Goal: Task Accomplishment & Management: Manage account settings

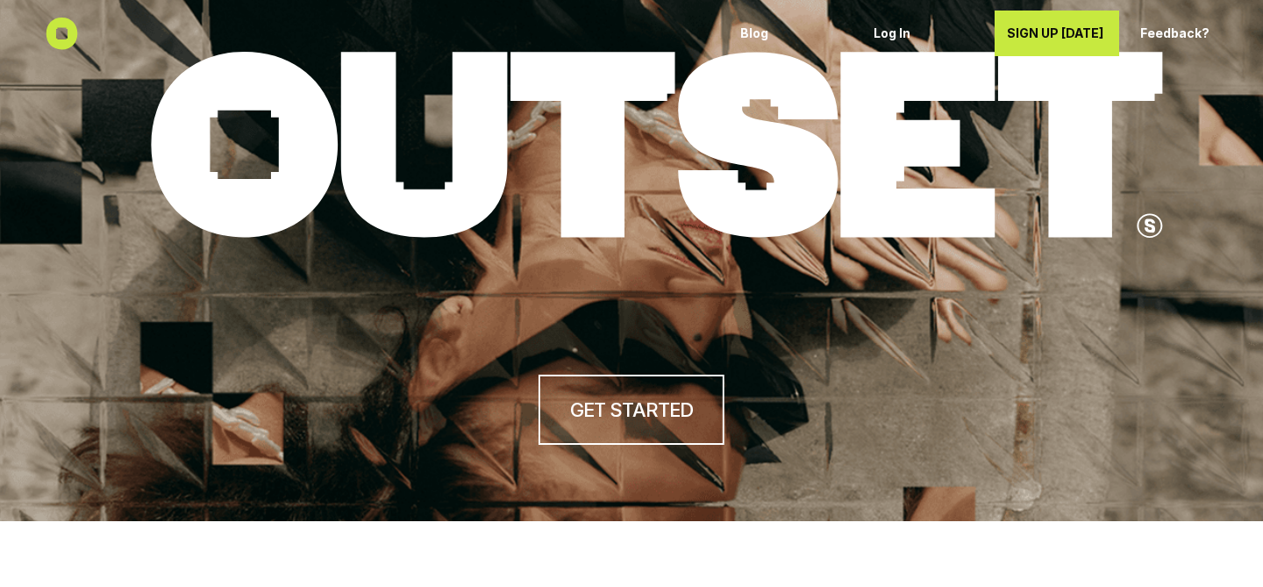
scroll to position [113, 0]
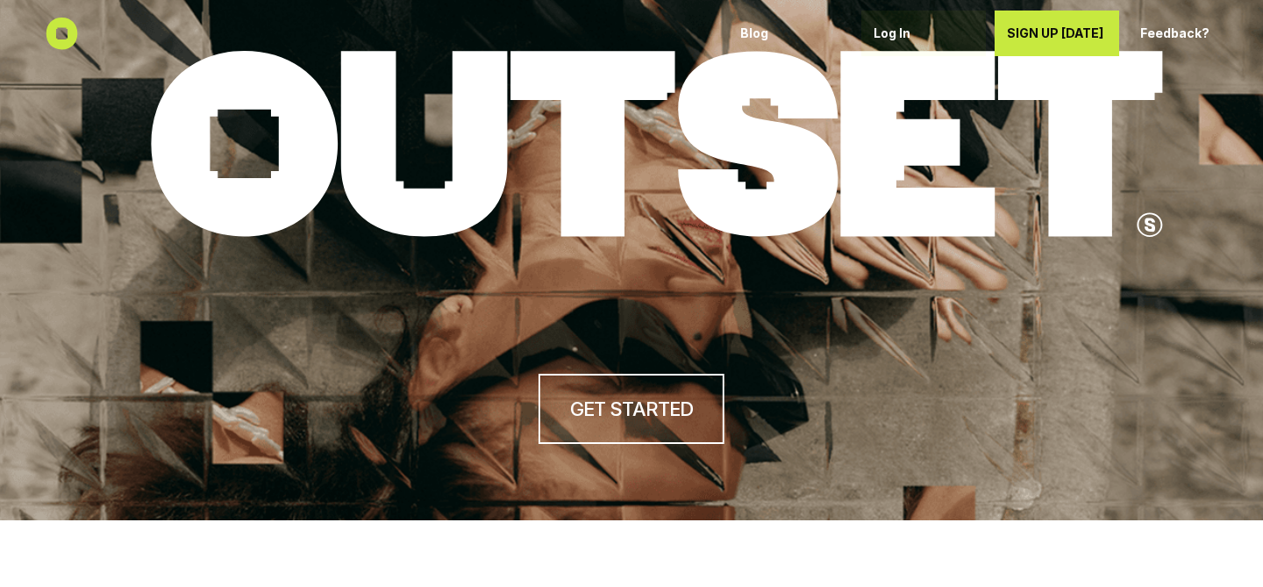
click at [888, 37] on p "Log In" at bounding box center [923, 33] width 100 height 15
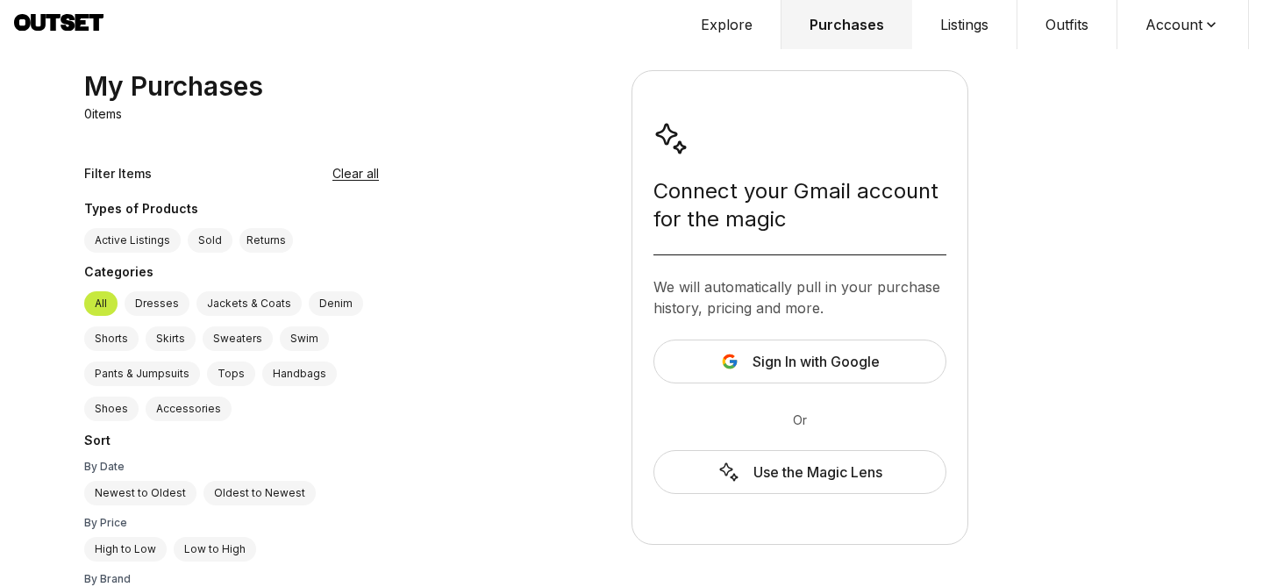
click at [985, 21] on button "Listings" at bounding box center [964, 24] width 105 height 49
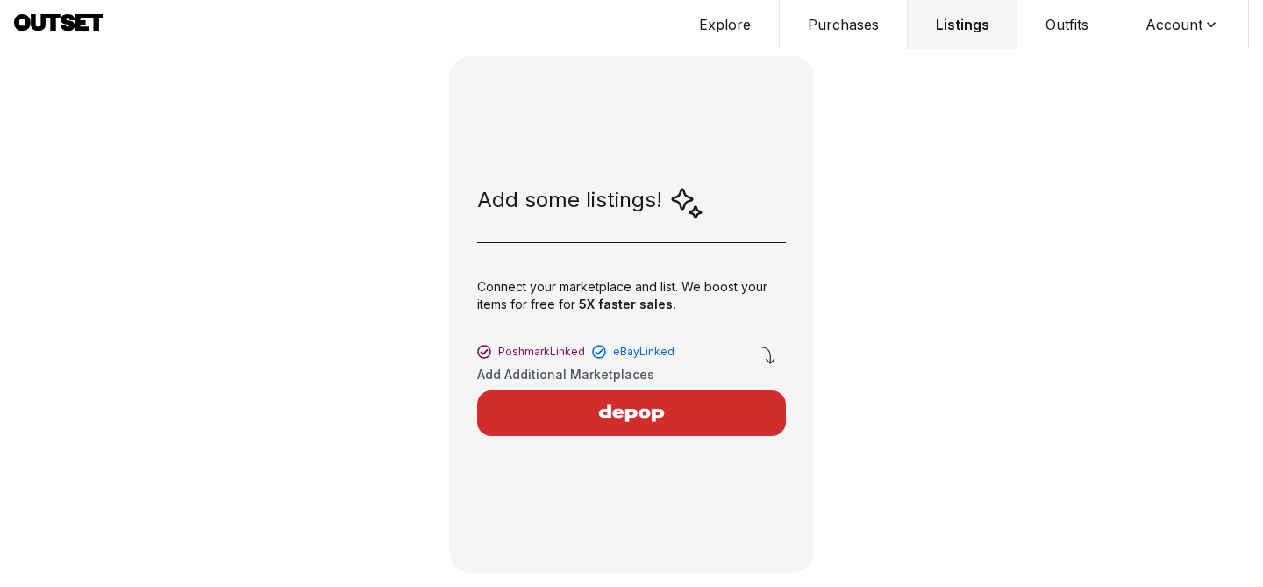
click at [1172, 32] on button "Account" at bounding box center [1183, 24] width 132 height 49
click at [1138, 68] on span "Profile" at bounding box center [1171, 58] width 154 height 32
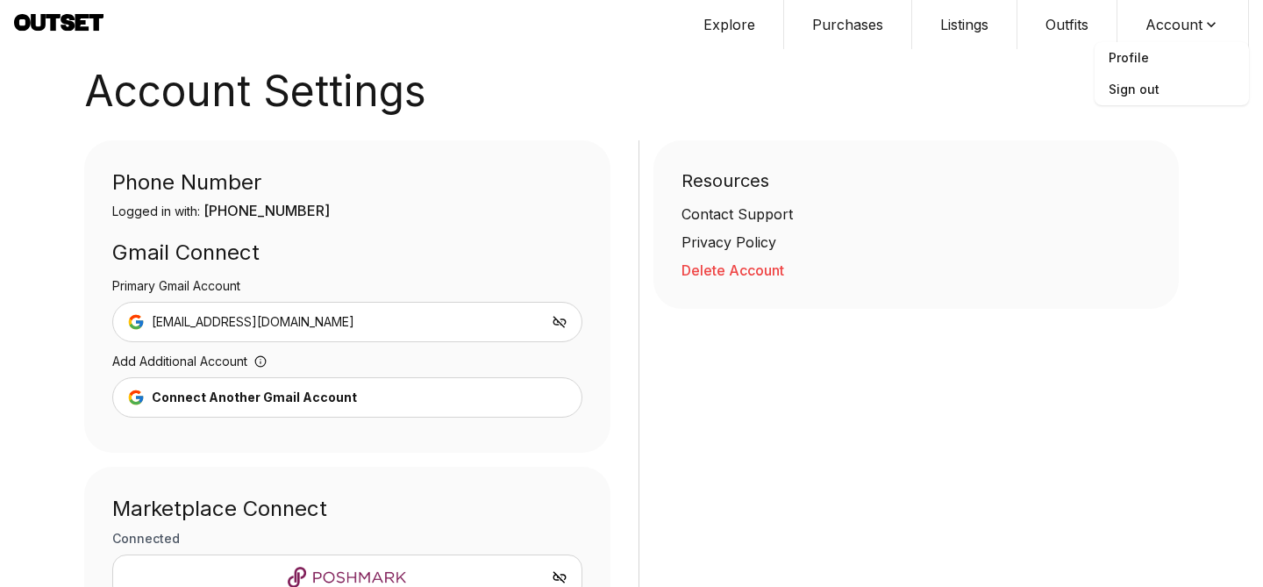
scroll to position [255, 0]
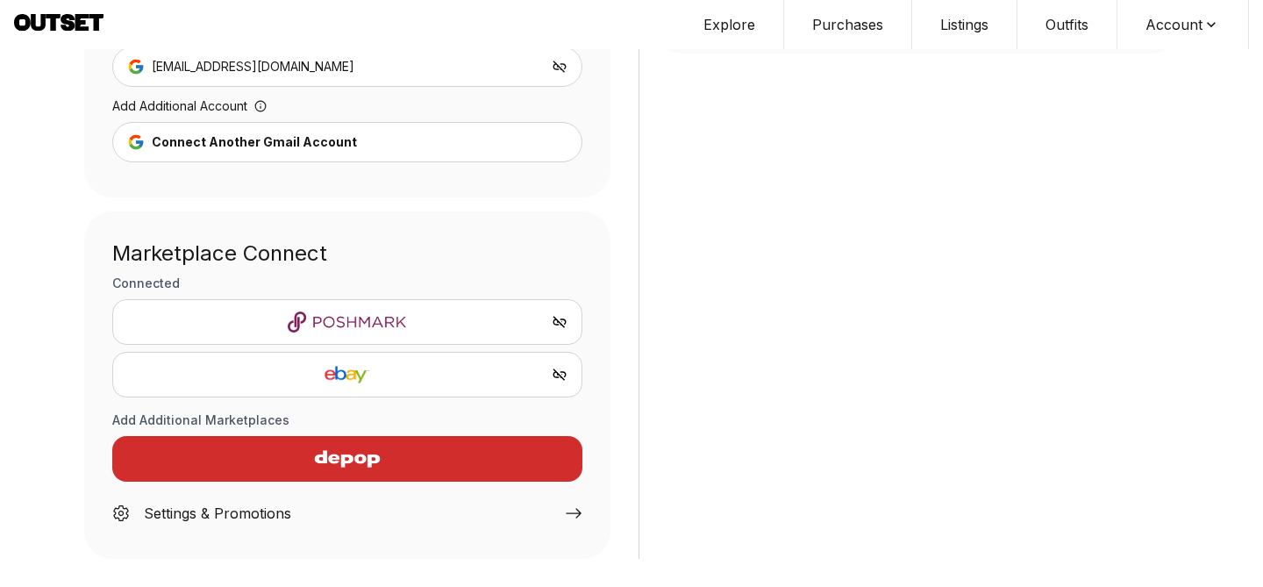
click at [305, 519] on div "Settings & Promotions" at bounding box center [347, 509] width 470 height 42
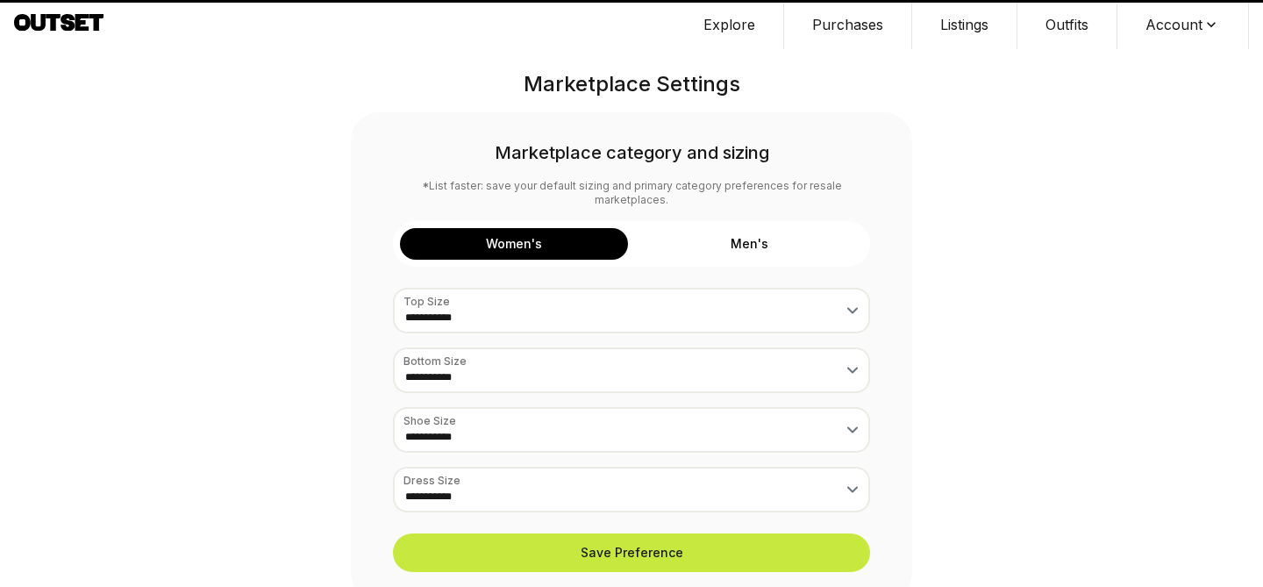
select select "*"
select select "***"
select select "*"
